Goal: Information Seeking & Learning: Learn about a topic

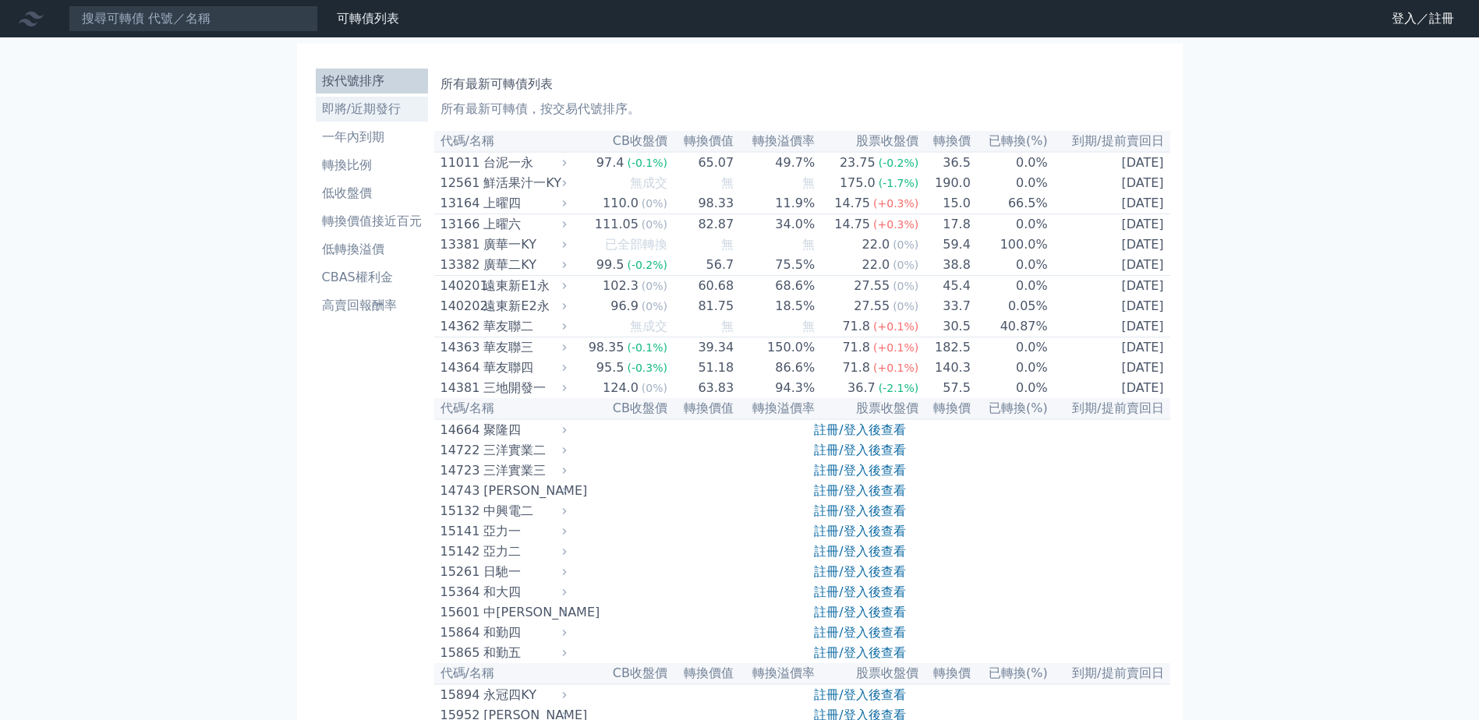
click at [397, 115] on li "即將/近期發行" at bounding box center [372, 109] width 112 height 19
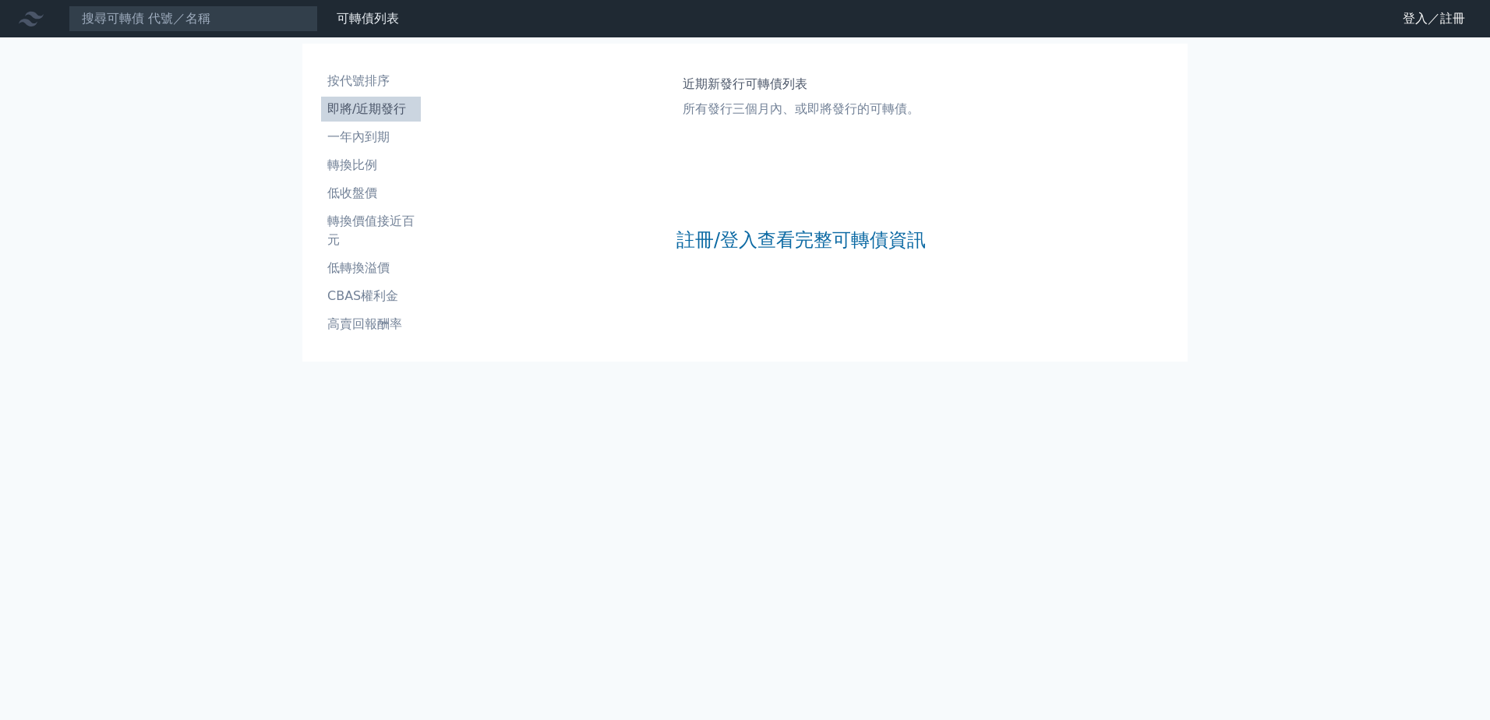
drag, startPoint x: 758, startPoint y: 226, endPoint x: 775, endPoint y: 224, distance: 17.2
click at [758, 225] on div "註冊/登入查看完整可轉債資訊" at bounding box center [801, 240] width 249 height 206
click at [804, 239] on link "註冊/登入查看完整可轉債資訊" at bounding box center [801, 240] width 249 height 25
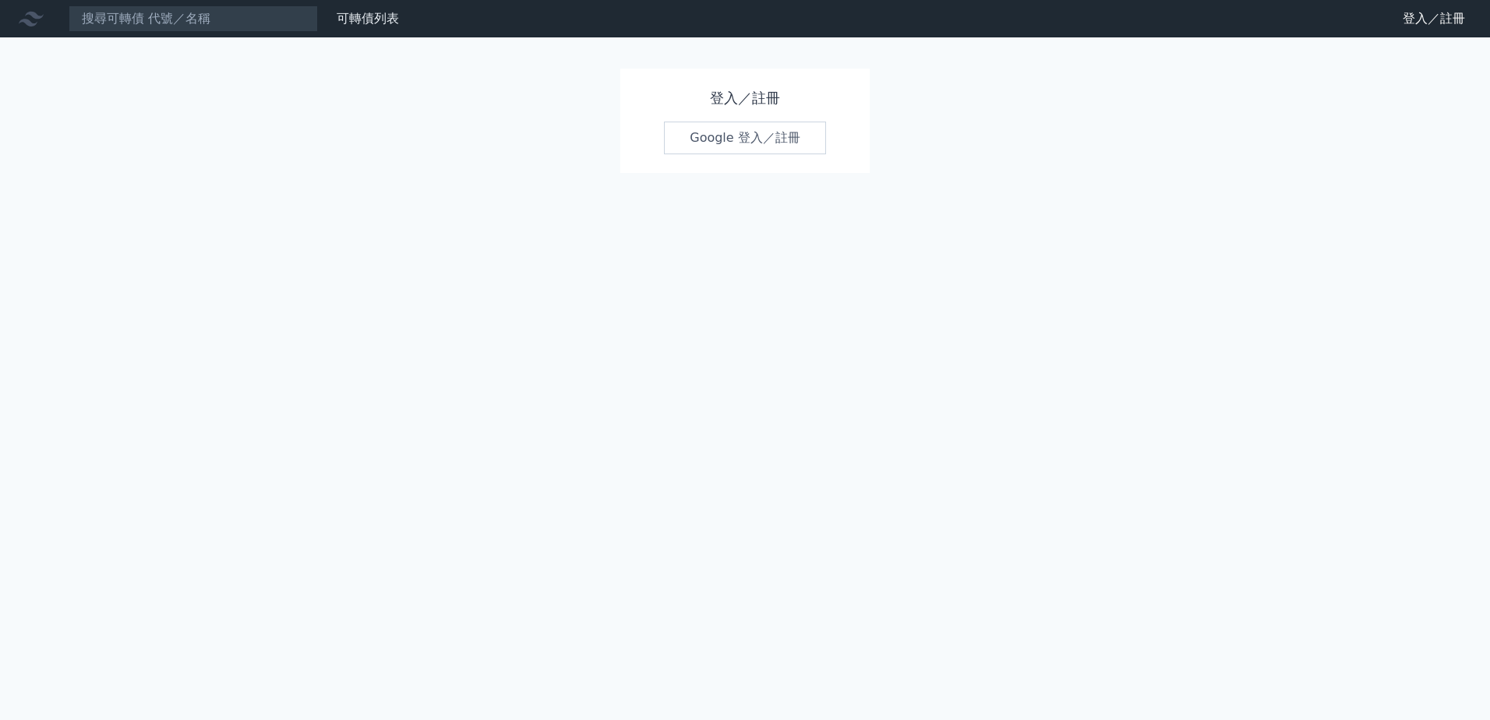
click at [778, 142] on link "Google 登入／註冊" at bounding box center [745, 138] width 162 height 33
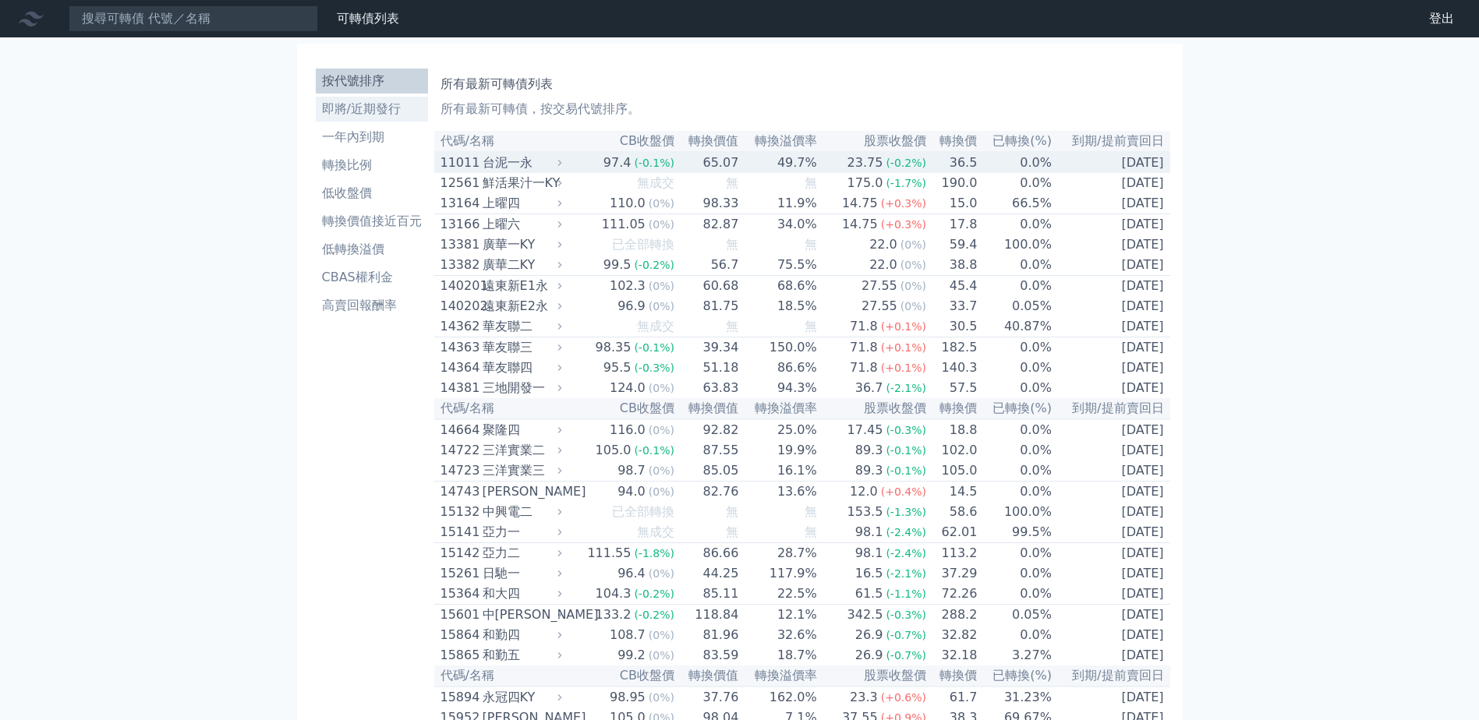
click at [383, 103] on li "即將/近期發行" at bounding box center [372, 109] width 112 height 19
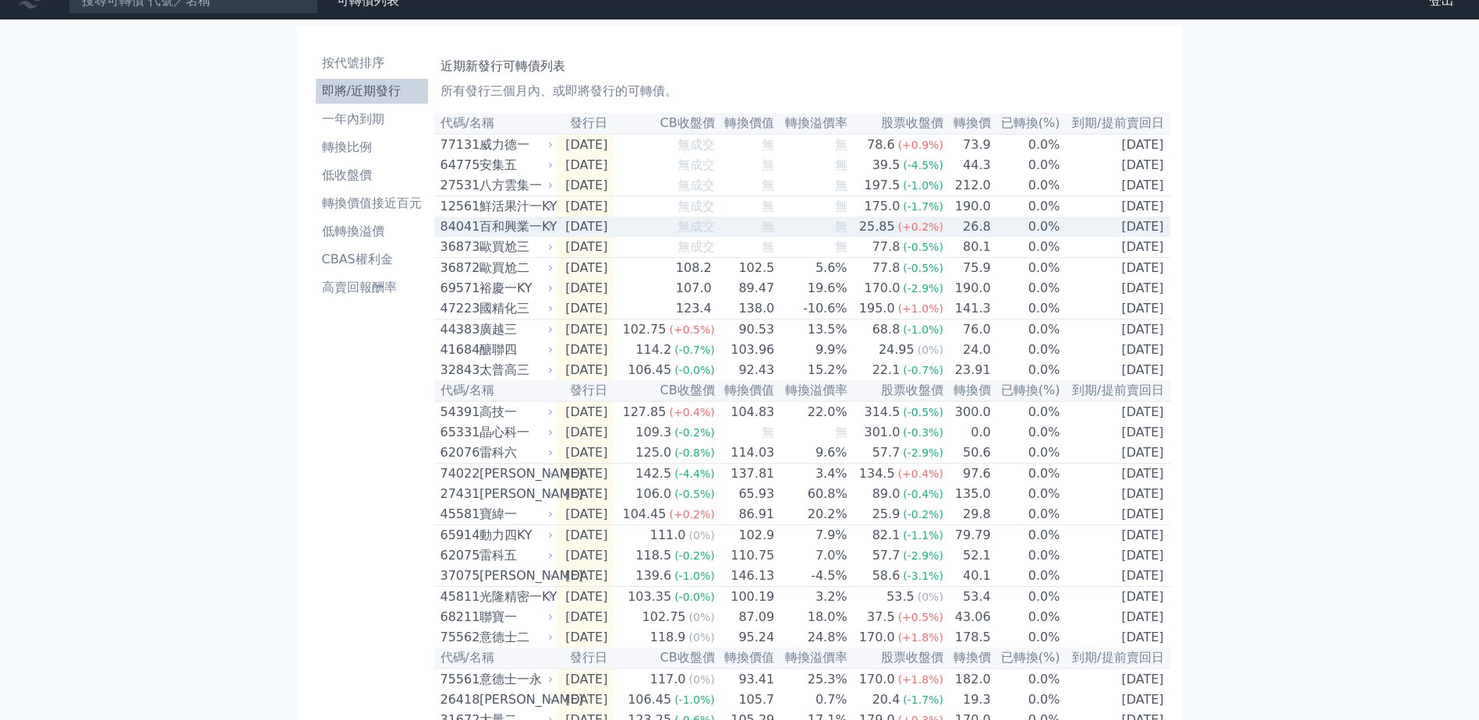
scroll to position [78, 0]
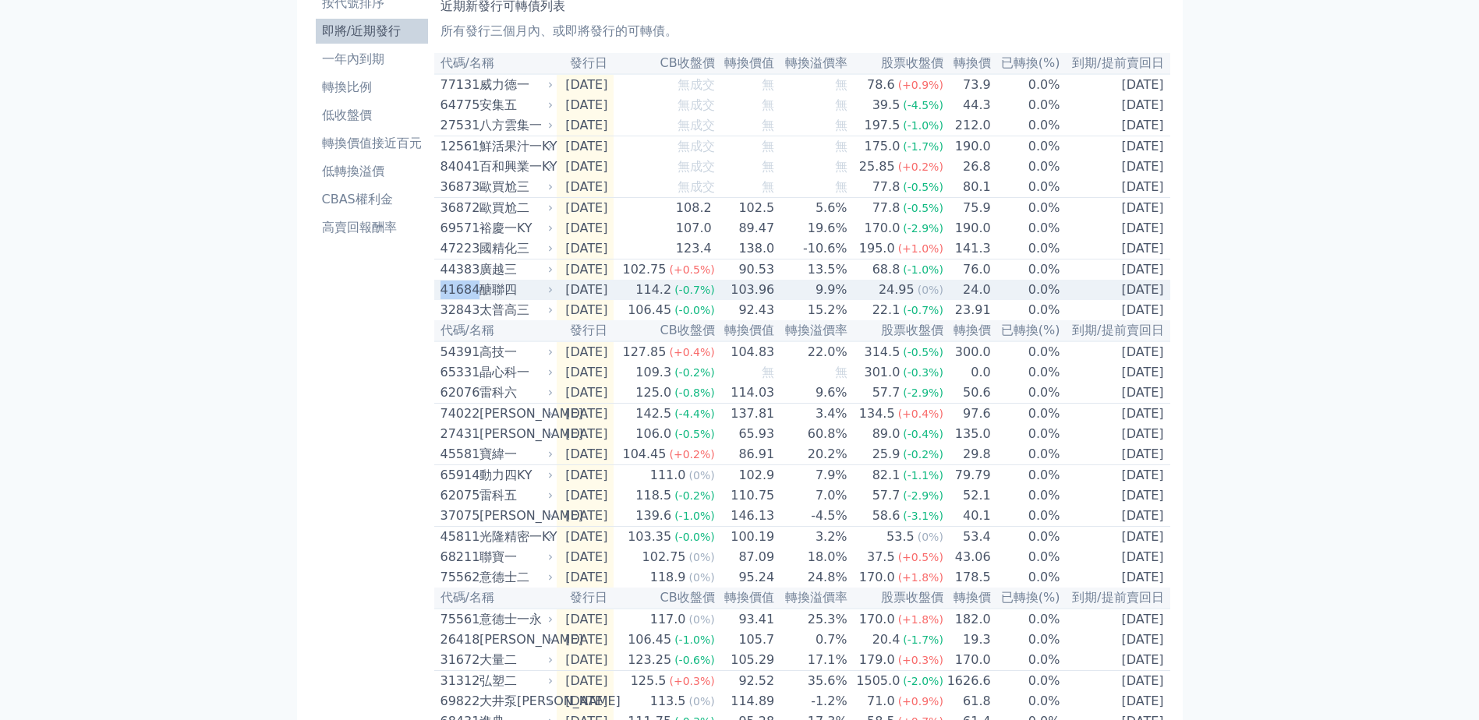
drag, startPoint x: 436, startPoint y: 306, endPoint x: 475, endPoint y: 306, distance: 39.0
click at [475, 300] on td "41684 醣聯四" at bounding box center [495, 290] width 122 height 20
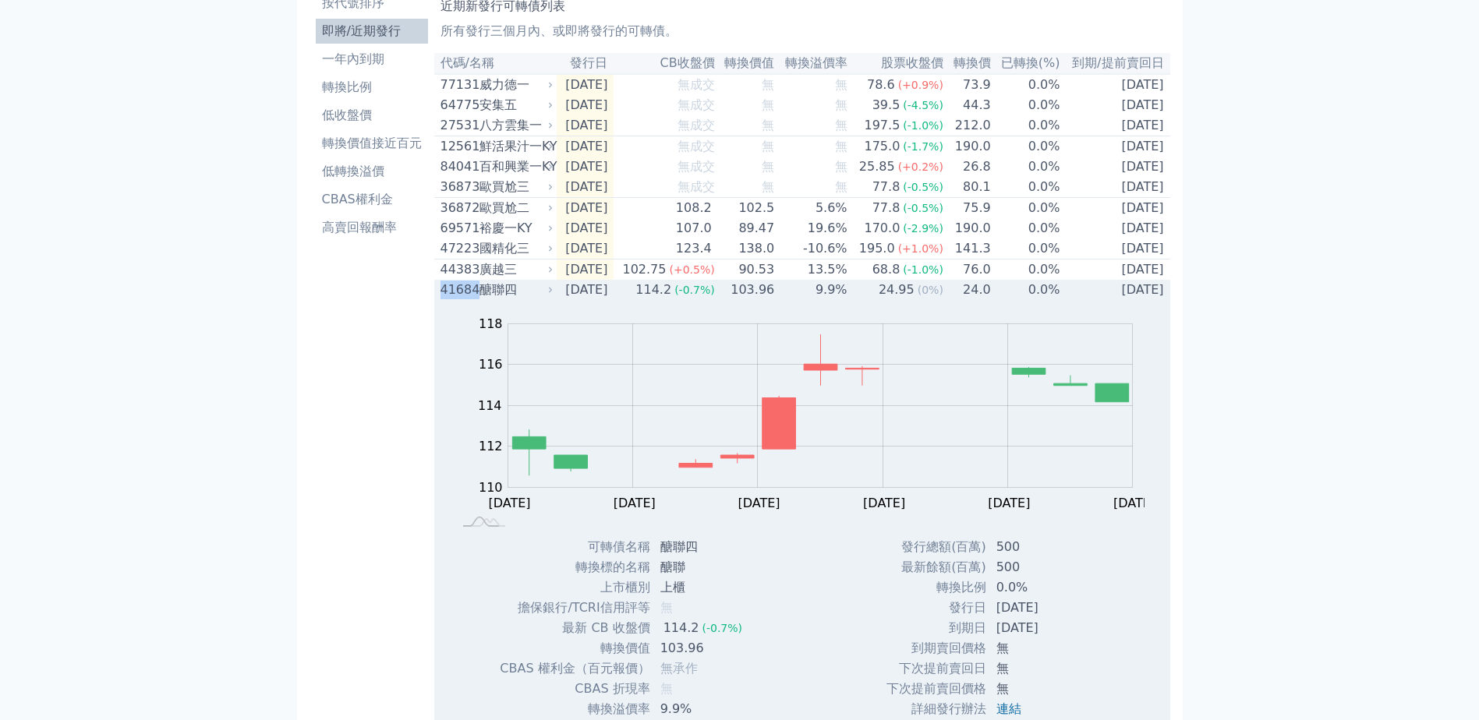
copy div "41684"
click at [462, 299] on div "41684" at bounding box center [457, 290] width 35 height 19
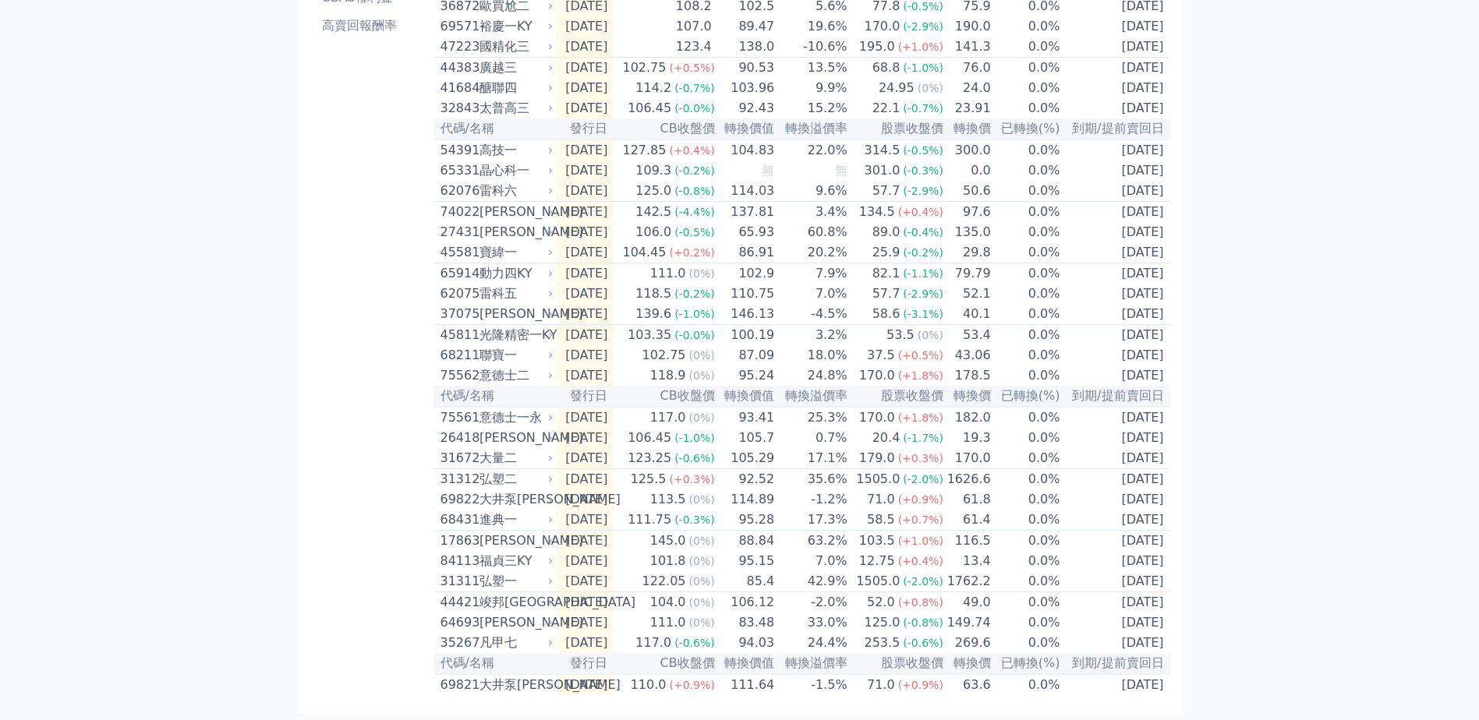
scroll to position [344, 0]
